Goal: Task Accomplishment & Management: Manage account settings

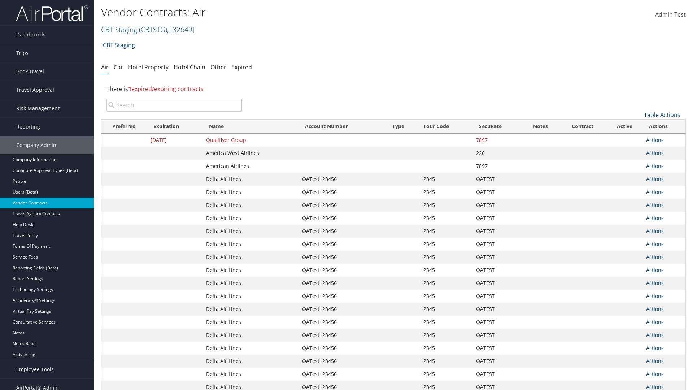
click at [662, 115] on link "Table Actions" at bounding box center [662, 115] width 36 height 8
click at [638, 126] on link "Create New Contract" at bounding box center [638, 126] width 95 height 12
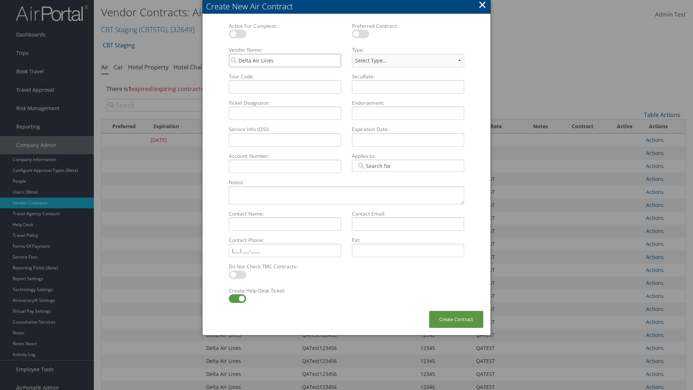
type input "Delta Air Lines"
select select "[object Object]"
type input "QATest123456"
type input "12345"
type input "QATEST"
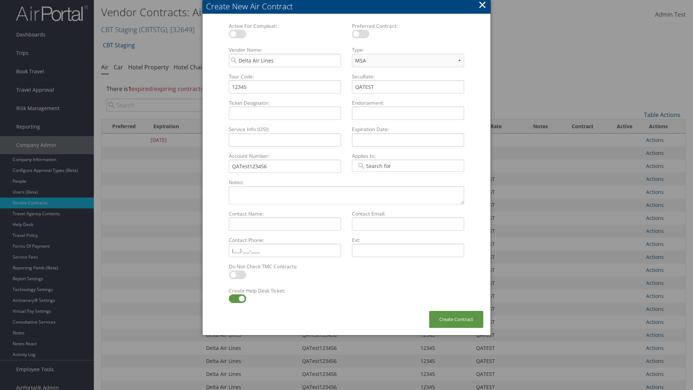
click at [237, 299] on label at bounding box center [237, 298] width 17 height 9
click at [237, 299] on input "checkbox" at bounding box center [235, 300] width 5 height 5
checkbox input "false"
click at [456, 319] on button "Create Contract" at bounding box center [456, 319] width 54 height 17
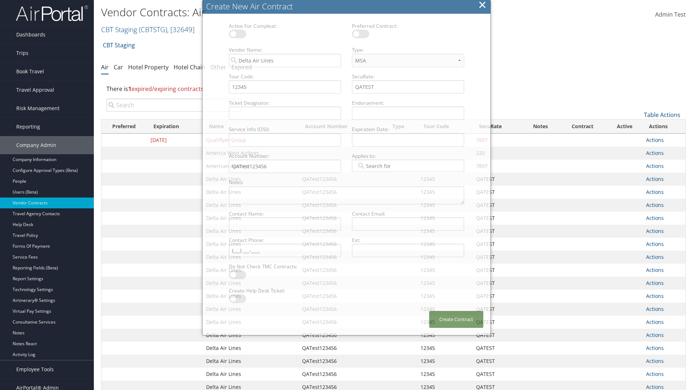
scroll to position [81, 0]
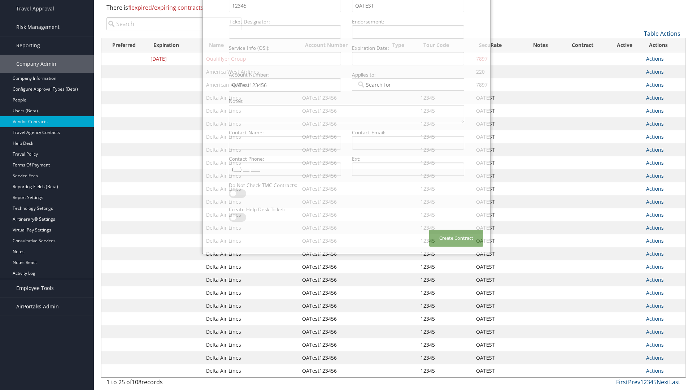
click at [174, 24] on input "search" at bounding box center [174, 23] width 135 height 13
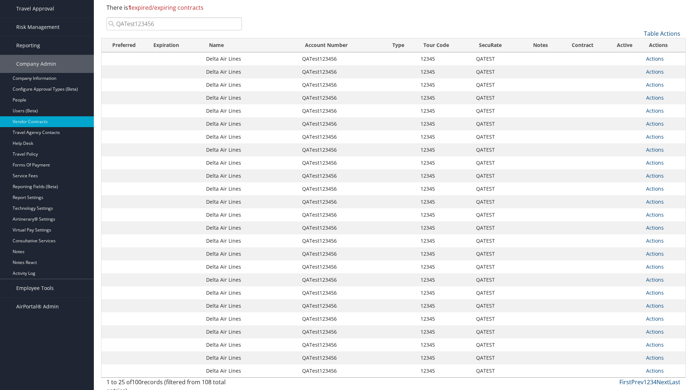
type input "QATest123456"
click at [655, 58] on link "Actions" at bounding box center [655, 58] width 18 height 7
click at [667, 94] on link "Delete" at bounding box center [668, 94] width 42 height 12
